Goal: Use online tool/utility: Utilize a website feature to perform a specific function

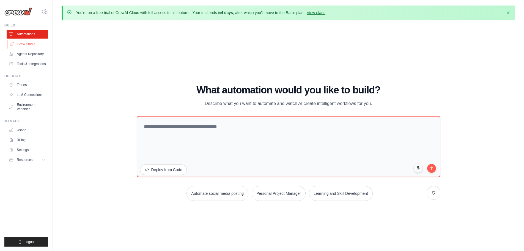
click at [31, 44] on link "Crew Studio" at bounding box center [28, 44] width 42 height 9
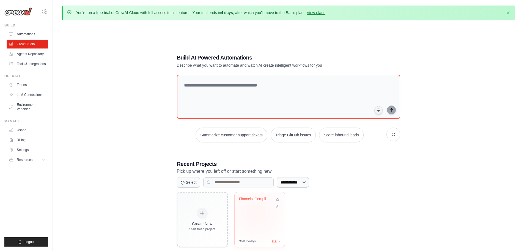
click at [256, 211] on div "Financial Compliance Look-Through A..." at bounding box center [260, 213] width 50 height 43
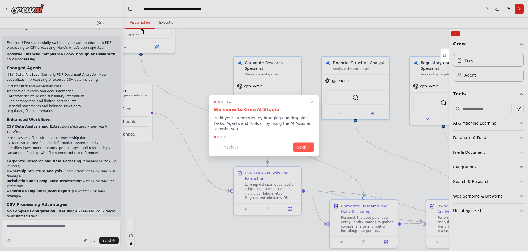
scroll to position [2383, 0]
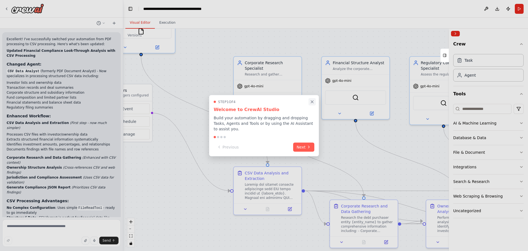
click at [312, 103] on icon "Close walkthrough" at bounding box center [312, 101] width 5 height 5
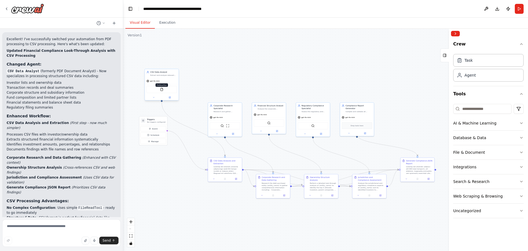
click at [161, 89] on img at bounding box center [161, 89] width 3 height 3
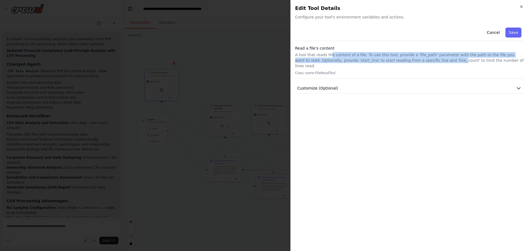
drag, startPoint x: 329, startPoint y: 56, endPoint x: 422, endPoint y: 58, distance: 93.3
click at [422, 58] on p "A tool that reads the content of a file. To use this tool, provide a 'file_path…" at bounding box center [409, 60] width 229 height 17
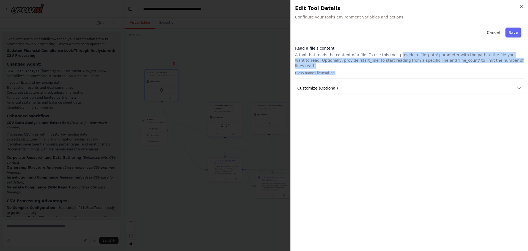
drag, startPoint x: 390, startPoint y: 54, endPoint x: 458, endPoint y: 65, distance: 69.4
click at [458, 65] on div "Read a file's content A tool that reads the content of a file. To use this tool…" at bounding box center [409, 61] width 229 height 33
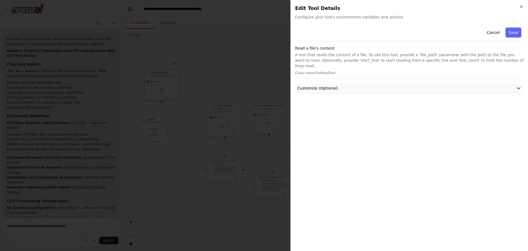
click at [409, 83] on button "Customize (Optional)" at bounding box center [409, 88] width 229 height 10
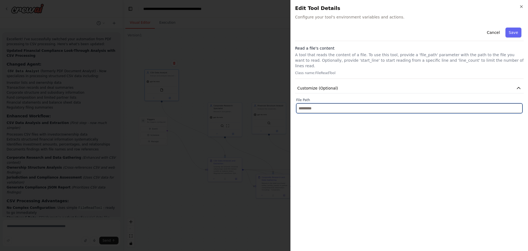
click at [335, 104] on input "text" at bounding box center [409, 108] width 226 height 10
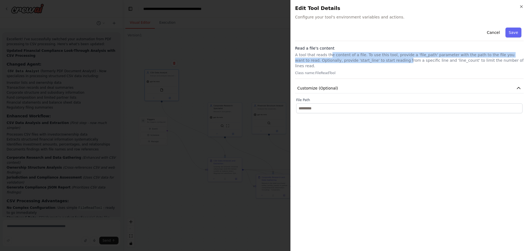
drag, startPoint x: 328, startPoint y: 57, endPoint x: 375, endPoint y: 61, distance: 47.2
click at [375, 61] on p "A tool that reads the content of a file. To use this tool, provide a 'file_path…" at bounding box center [409, 60] width 229 height 17
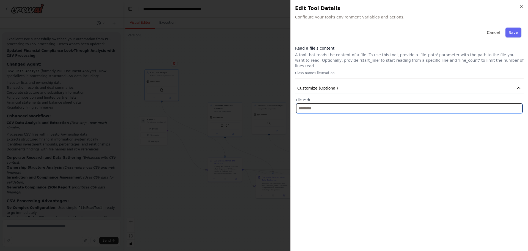
click at [341, 103] on input "text" at bounding box center [409, 108] width 226 height 10
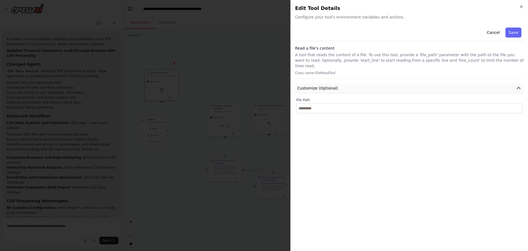
click at [329, 85] on span "Customize (Optional)" at bounding box center [317, 88] width 41 height 6
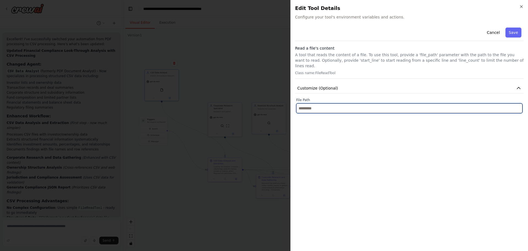
click at [325, 103] on input "text" at bounding box center [409, 108] width 226 height 10
click at [318, 104] on input "text" at bounding box center [409, 108] width 226 height 10
click at [373, 103] on input "text" at bounding box center [409, 108] width 226 height 10
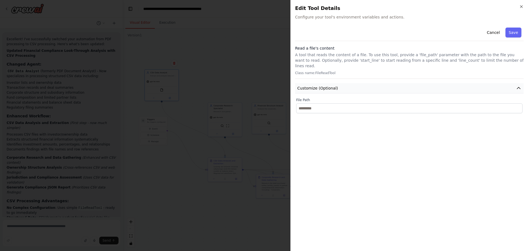
click at [315, 85] on span "Customize (Optional)" at bounding box center [317, 88] width 41 height 6
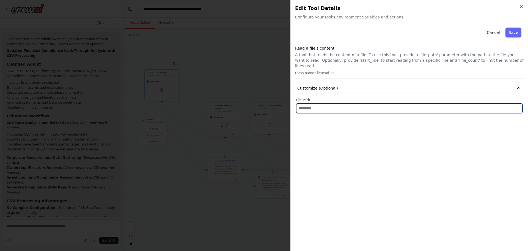
click at [312, 103] on input "text" at bounding box center [409, 108] width 226 height 10
click at [321, 105] on input "text" at bounding box center [409, 108] width 226 height 10
paste input "**********"
click at [300, 103] on input "**********" at bounding box center [409, 108] width 226 height 10
click at [429, 103] on input "**********" at bounding box center [409, 108] width 226 height 10
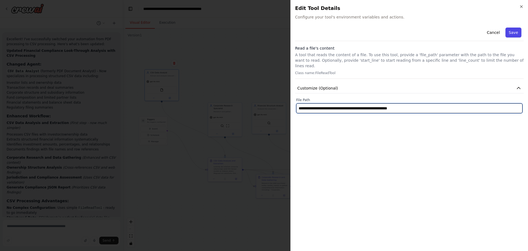
type input "**********"
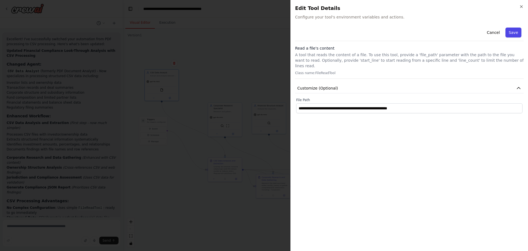
click at [518, 33] on button "Save" at bounding box center [514, 33] width 16 height 10
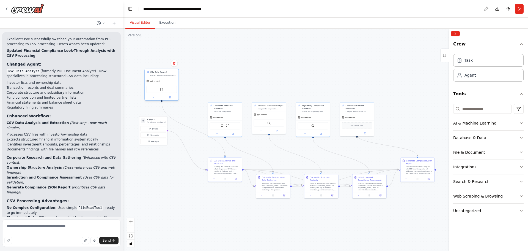
click at [166, 80] on div "gpt-4o-mini" at bounding box center [162, 81] width 34 height 6
click at [162, 90] on img at bounding box center [161, 89] width 3 height 3
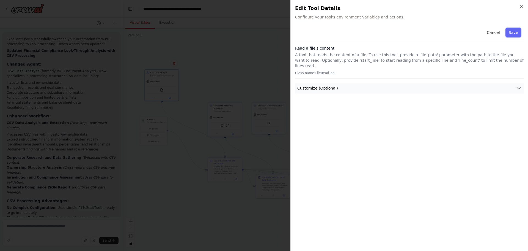
click at [332, 85] on span "Customize (Optional)" at bounding box center [317, 88] width 41 height 6
drag, startPoint x: 308, startPoint y: 67, endPoint x: 335, endPoint y: 67, distance: 26.7
click at [335, 71] on p "Class name: FileReadTool" at bounding box center [409, 73] width 229 height 4
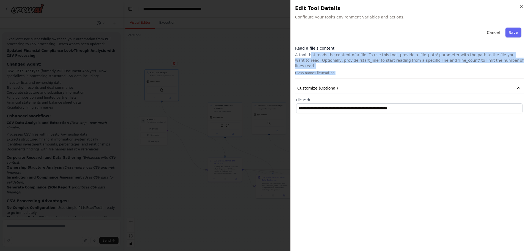
drag, startPoint x: 311, startPoint y: 56, endPoint x: 343, endPoint y: 66, distance: 34.4
click at [343, 66] on div "Read a file's content A tool that reads the content of a file. To use this tool…" at bounding box center [409, 61] width 229 height 33
click at [343, 71] on p "Class name: FileReadTool" at bounding box center [409, 73] width 229 height 4
drag, startPoint x: 339, startPoint y: 57, endPoint x: 347, endPoint y: 69, distance: 14.1
click at [347, 69] on div "Read a file's content A tool that reads the content of a file. To use this tool…" at bounding box center [409, 61] width 229 height 33
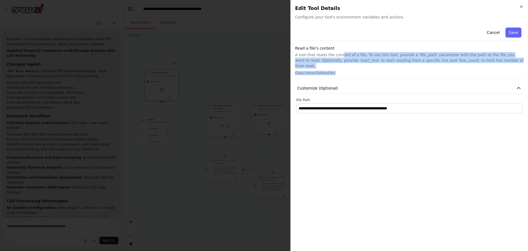
click at [347, 71] on p "Class name: FileReadTool" at bounding box center [409, 73] width 229 height 4
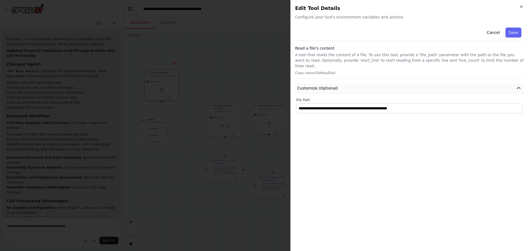
click at [339, 83] on button "Customize (Optional)" at bounding box center [409, 88] width 229 height 10
click at [321, 86] on button "Customize (Optional)" at bounding box center [409, 88] width 229 height 10
click at [519, 8] on h2 "Edit Tool Details" at bounding box center [409, 8] width 229 height 8
click at [522, 6] on icon "button" at bounding box center [522, 7] width 2 height 2
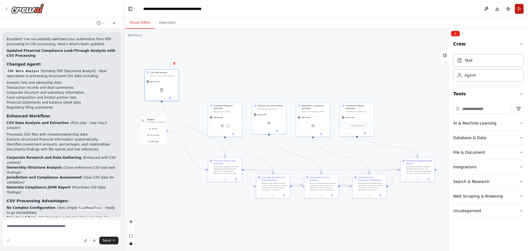
click at [519, 10] on button "Run" at bounding box center [519, 9] width 9 height 10
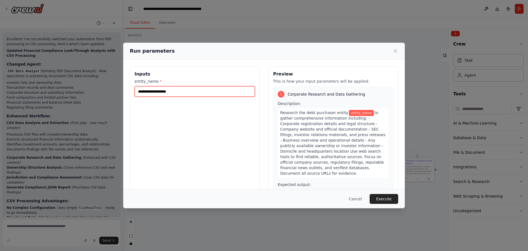
click at [184, 94] on input "entity_name *" at bounding box center [195, 91] width 121 height 10
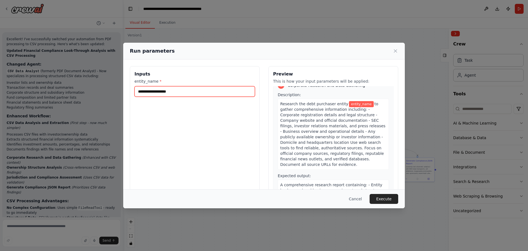
scroll to position [0, 0]
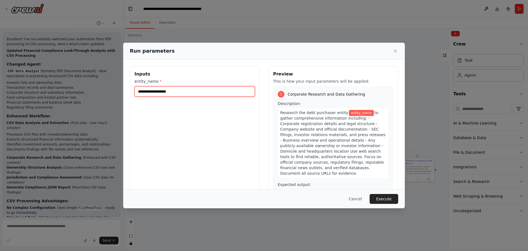
click at [173, 91] on input "entity_name *" at bounding box center [195, 91] width 121 height 10
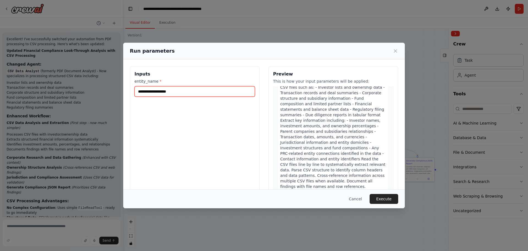
scroll to position [795, 0]
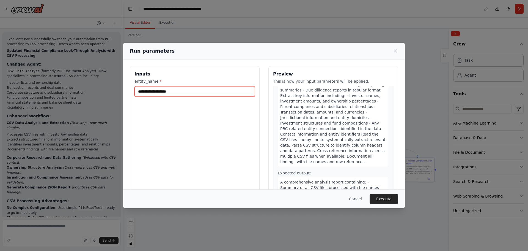
click at [161, 91] on input "entity_name *" at bounding box center [195, 91] width 121 height 10
click at [394, 49] on icon at bounding box center [396, 51] width 6 height 6
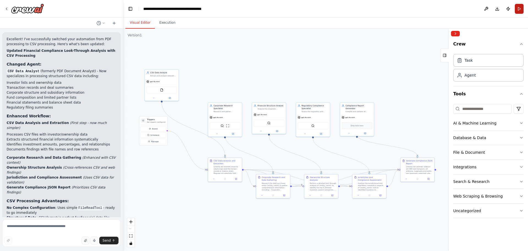
click at [518, 10] on button "Run" at bounding box center [519, 9] width 9 height 10
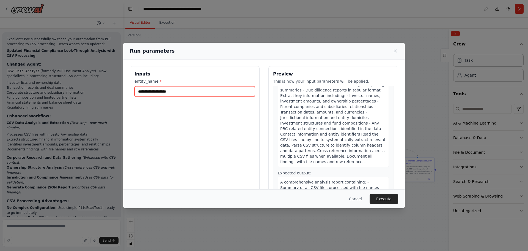
click at [162, 92] on input "entity_name *" at bounding box center [195, 91] width 121 height 10
click at [394, 51] on icon at bounding box center [396, 51] width 6 height 6
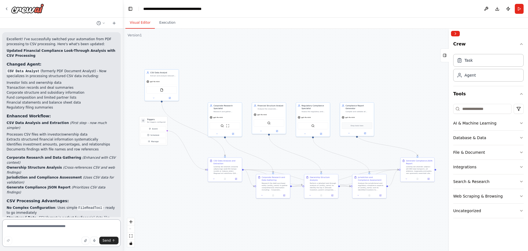
click at [37, 230] on textarea at bounding box center [61, 233] width 119 height 28
type textarea "*"
click at [12, 226] on textarea "**********" at bounding box center [61, 233] width 119 height 28
click at [13, 226] on textarea "**********" at bounding box center [61, 233] width 119 height 28
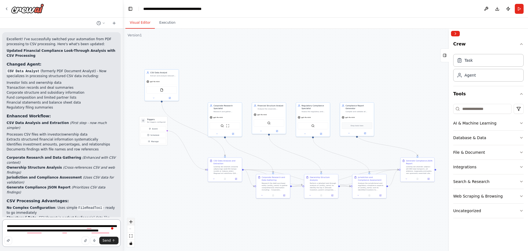
drag, startPoint x: 60, startPoint y: 225, endPoint x: 128, endPoint y: 223, distance: 67.7
click at [60, 225] on textarea "**********" at bounding box center [61, 233] width 119 height 28
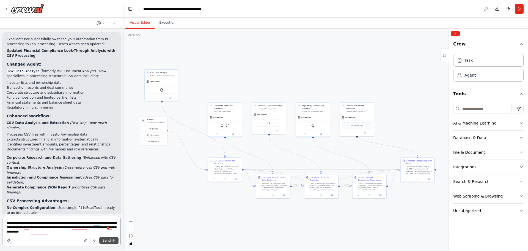
type textarea "**********"
click at [114, 241] on icon "submit" at bounding box center [114, 240] width 0 height 2
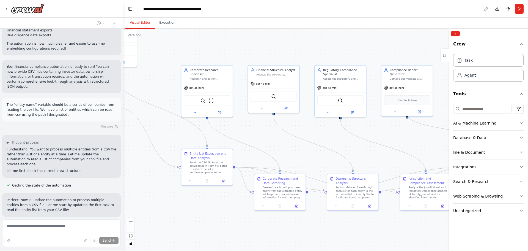
scroll to position [2646, 0]
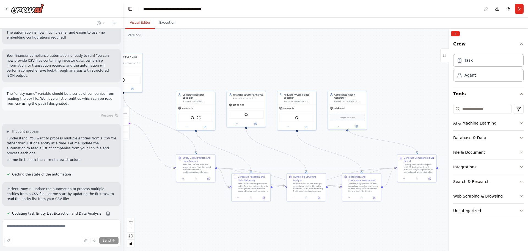
drag, startPoint x: 308, startPoint y: 146, endPoint x: 272, endPoint y: 152, distance: 36.1
click at [272, 152] on div ".deletable-edge-delete-btn { width: 20px; height: 20px; border: 0px solid #ffff…" at bounding box center [325, 140] width 405 height 222
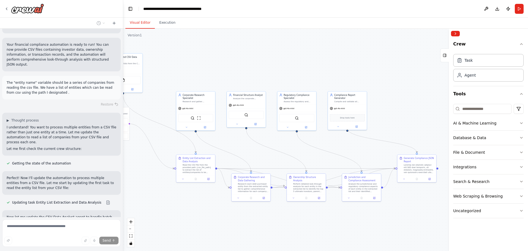
click at [263, 161] on div ".deletable-edge-delete-btn { width: 20px; height: 20px; border: 0px solid #ffff…" at bounding box center [325, 140] width 405 height 222
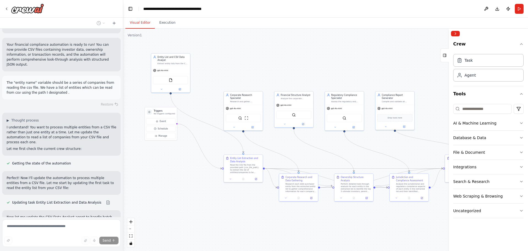
drag, startPoint x: 280, startPoint y: 141, endPoint x: 328, endPoint y: 141, distance: 48.2
click at [328, 141] on div ".deletable-edge-delete-btn { width: 20px; height: 20px; border: 0px solid #ffff…" at bounding box center [325, 140] width 405 height 222
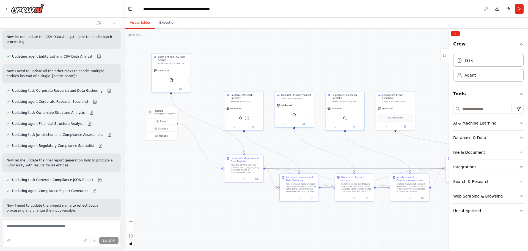
scroll to position [2850, 0]
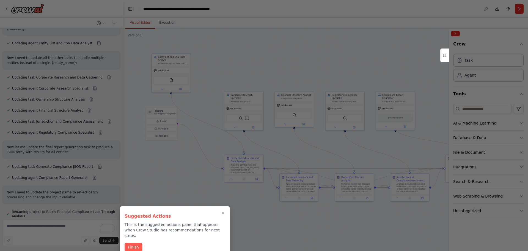
click at [135, 243] on button "Finish" at bounding box center [134, 246] width 18 height 9
